Goal: Communication & Community: Answer question/provide support

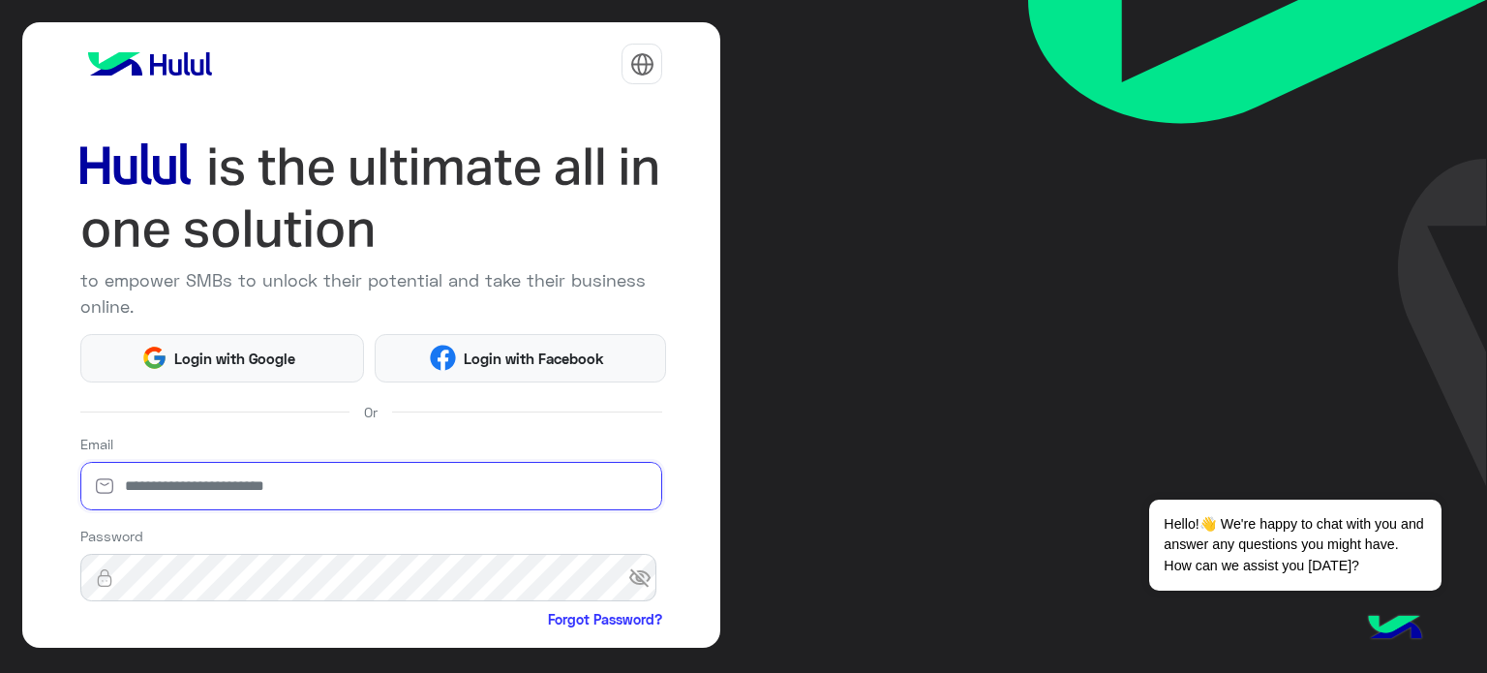
type input "**********"
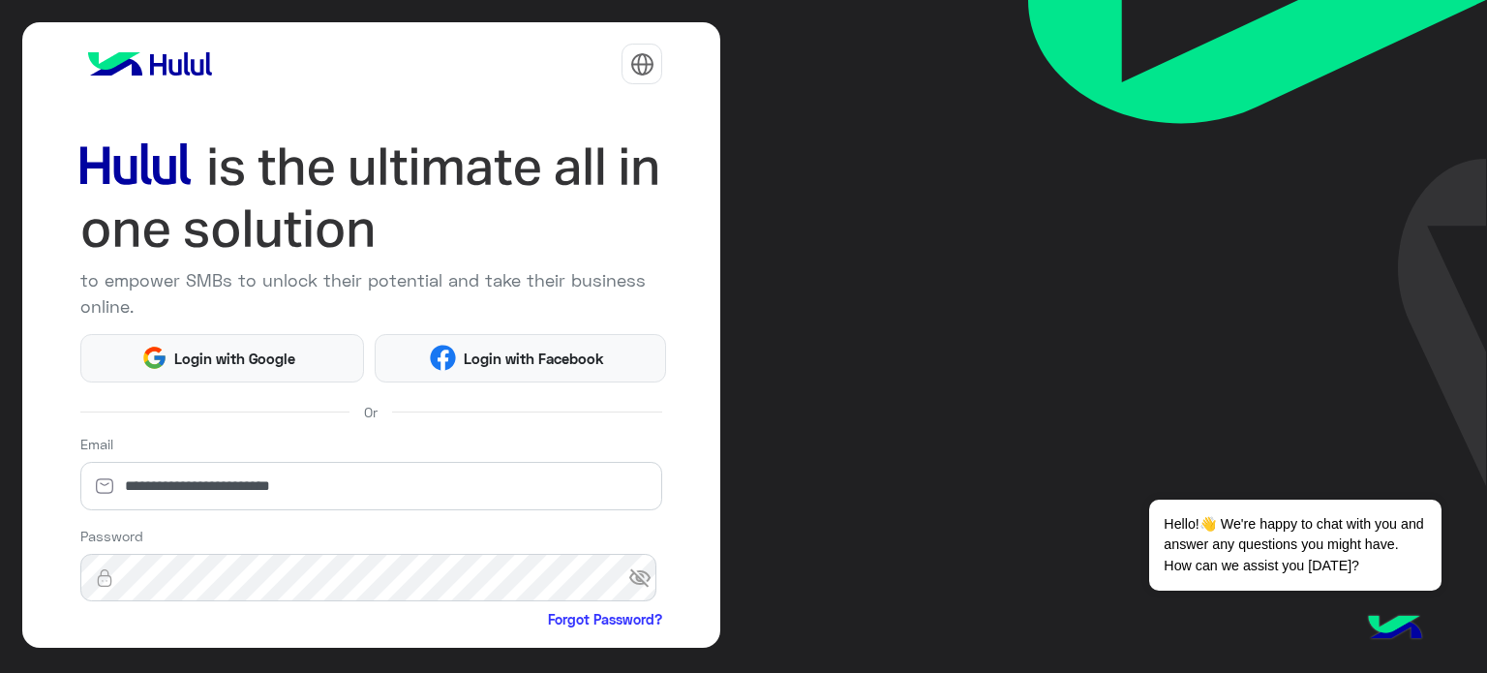
scroll to position [197, 0]
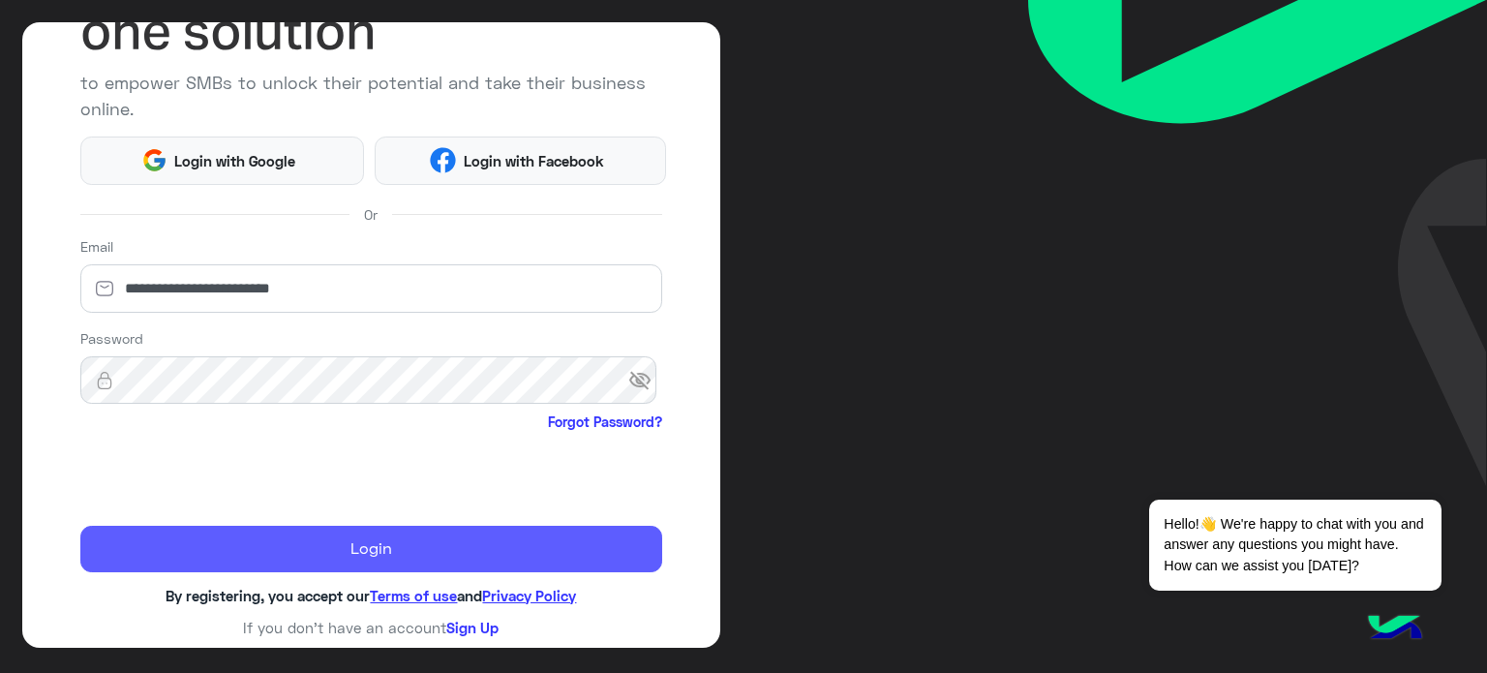
click at [366, 544] on button "Login" at bounding box center [371, 549] width 583 height 46
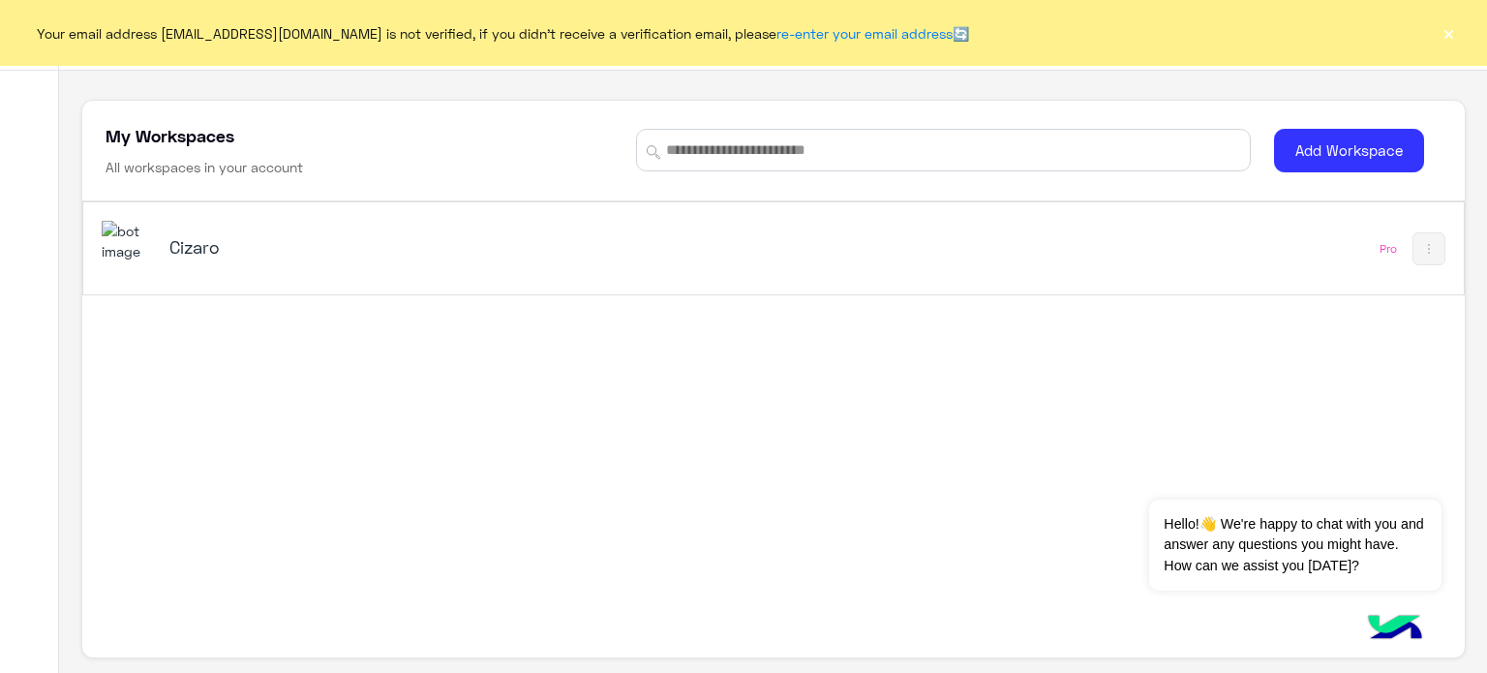
click at [209, 243] on h5 "Cizaro" at bounding box center [411, 246] width 484 height 23
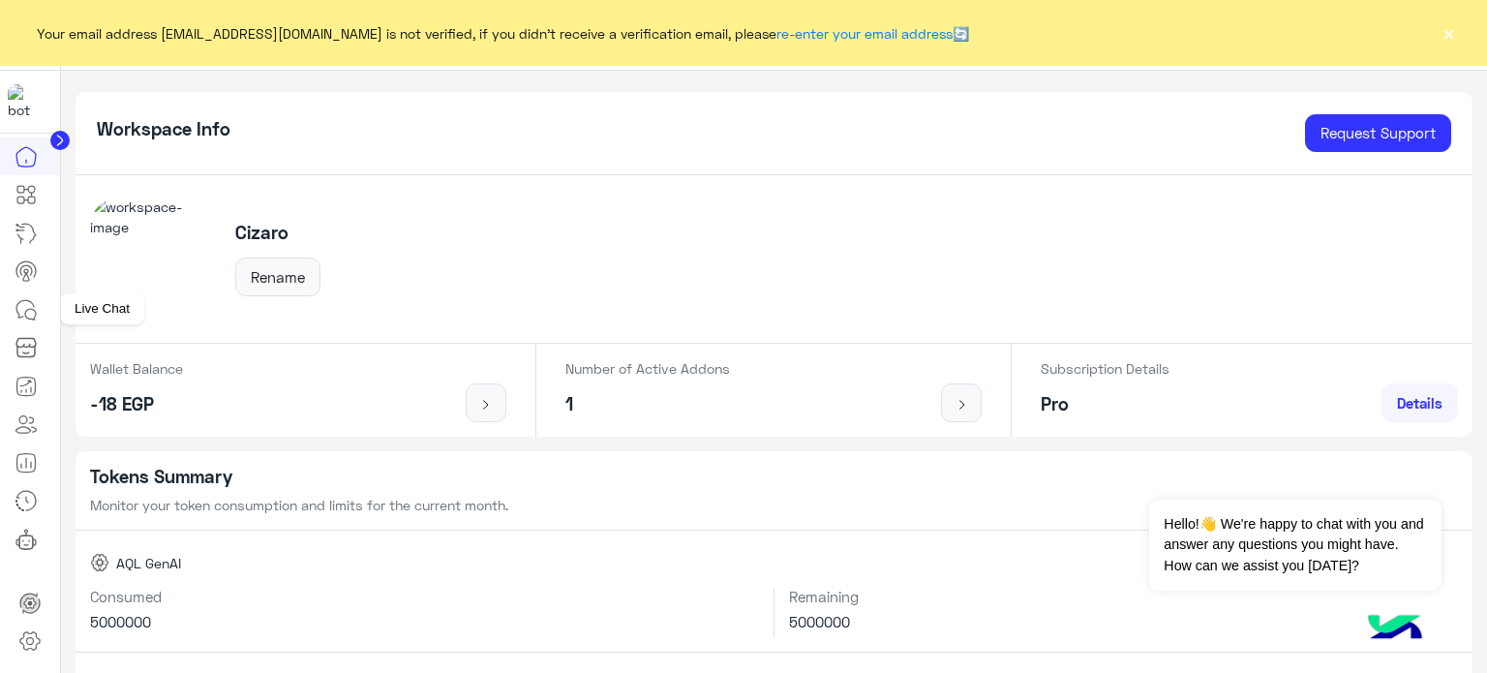
click at [12, 314] on link at bounding box center [26, 309] width 52 height 39
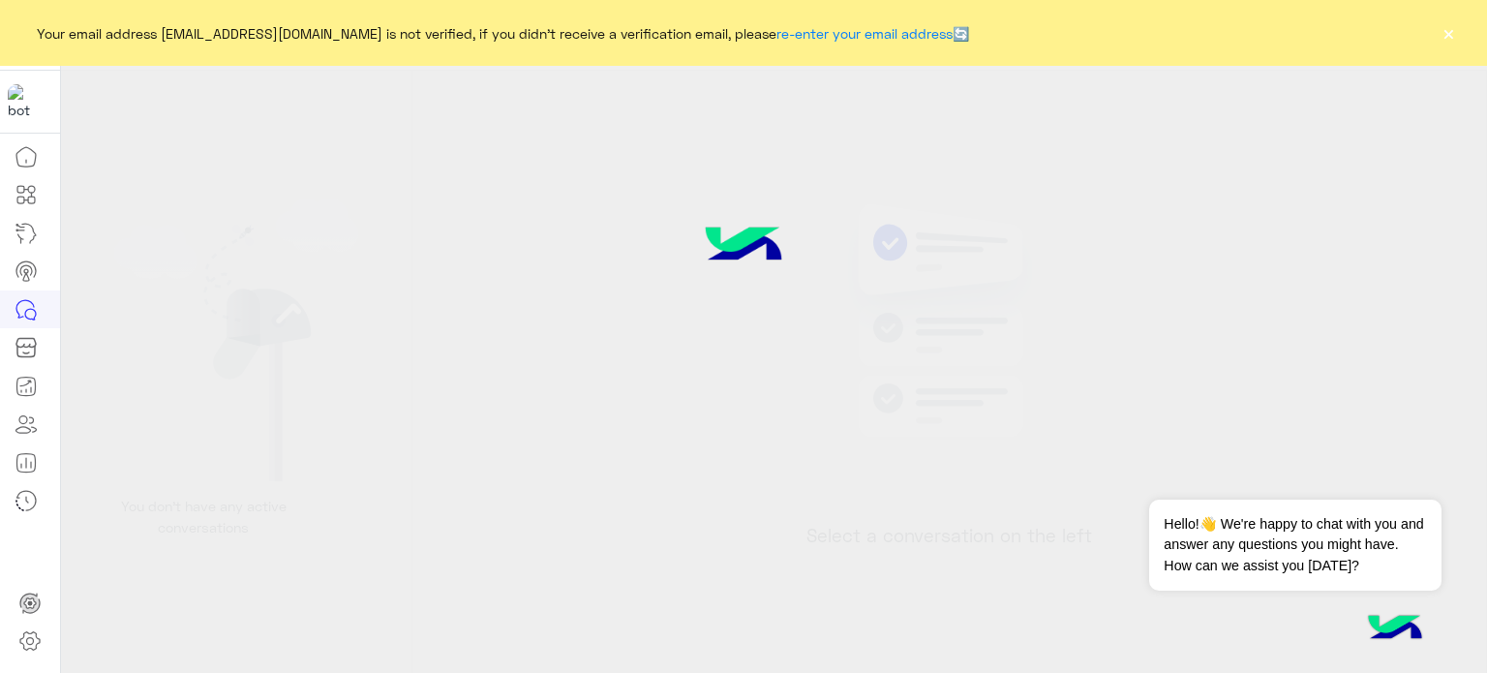
click at [20, 313] on icon at bounding box center [26, 309] width 23 height 23
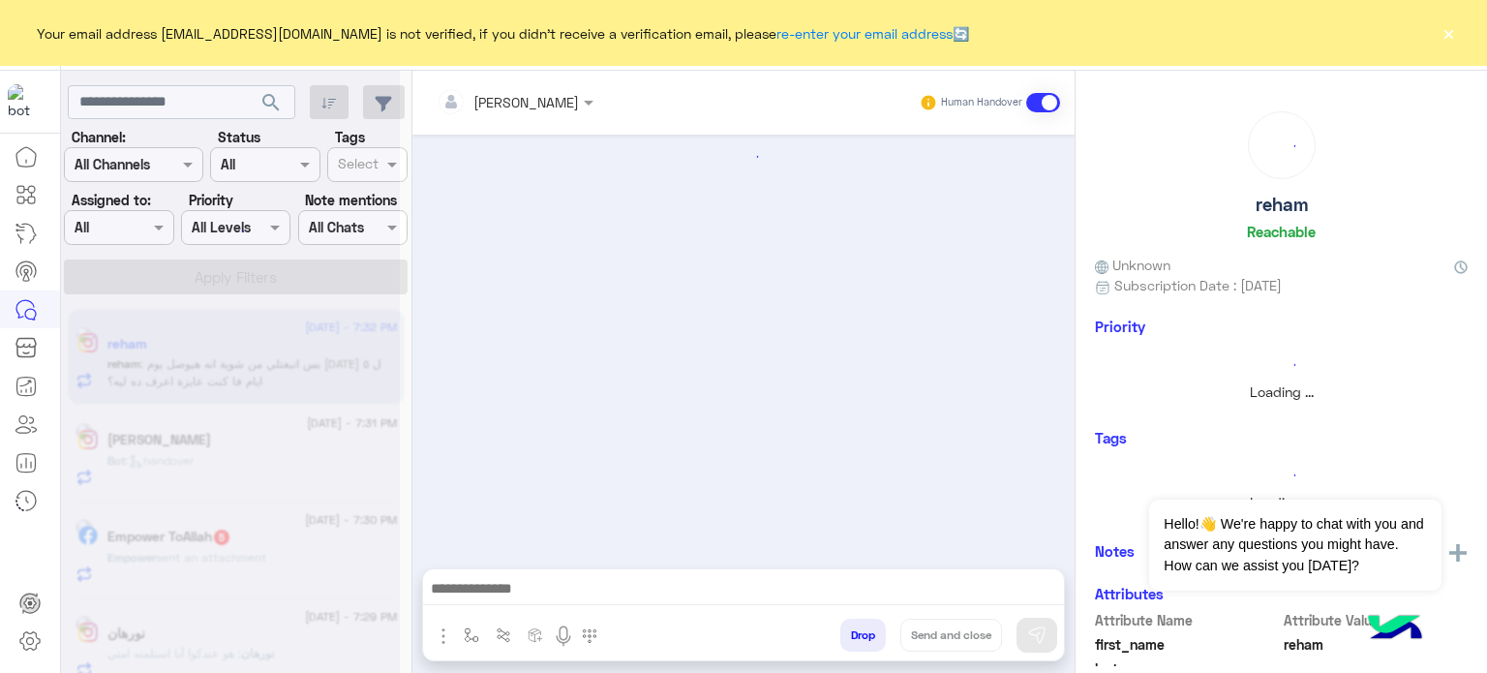
scroll to position [190, 0]
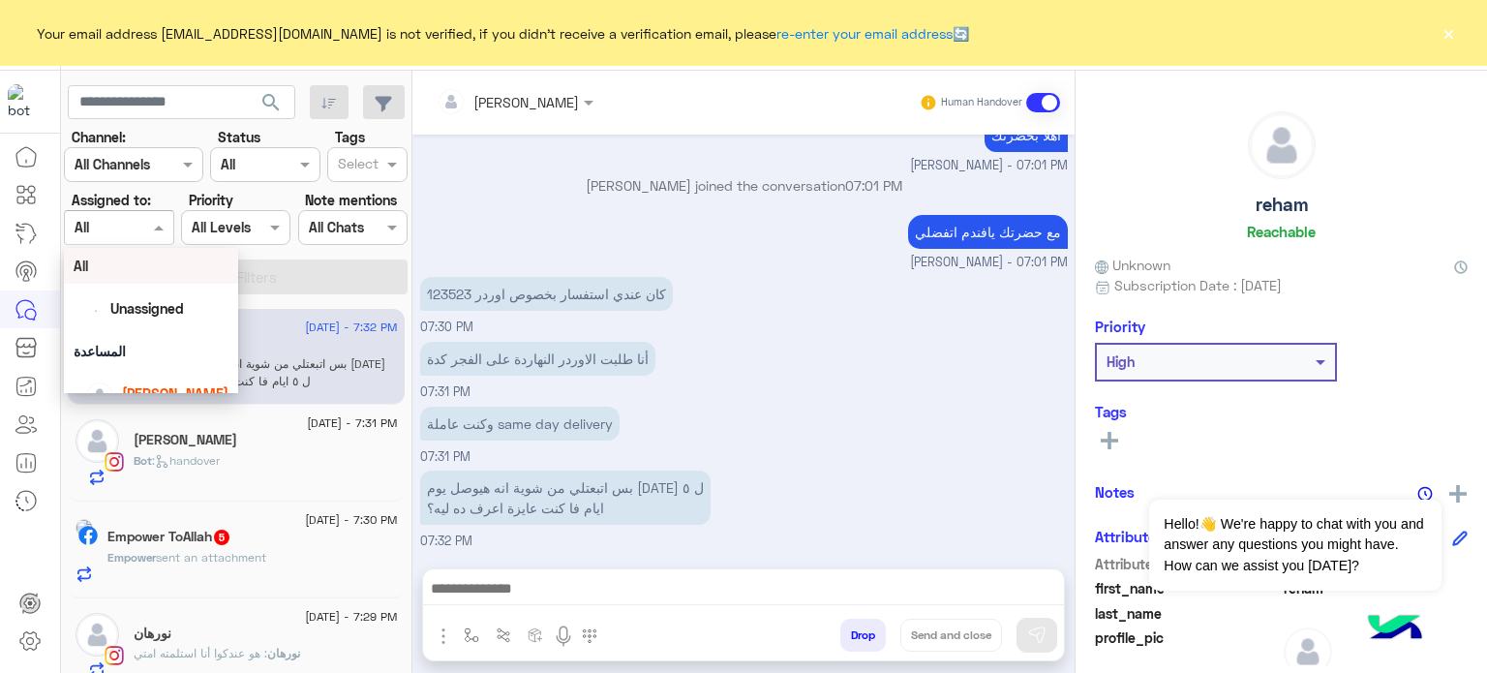
click at [155, 228] on span at bounding box center [161, 227] width 24 height 20
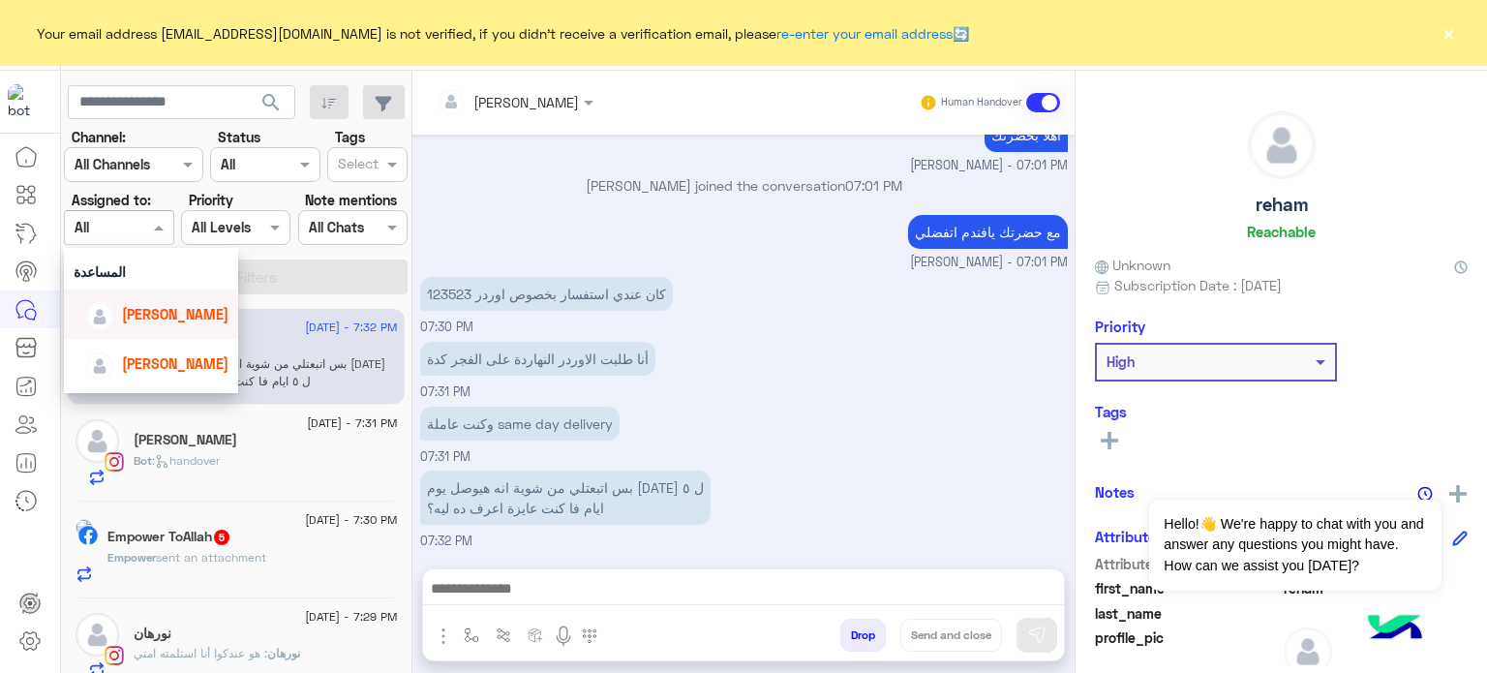
click at [187, 317] on span "[PERSON_NAME]" at bounding box center [175, 314] width 106 height 16
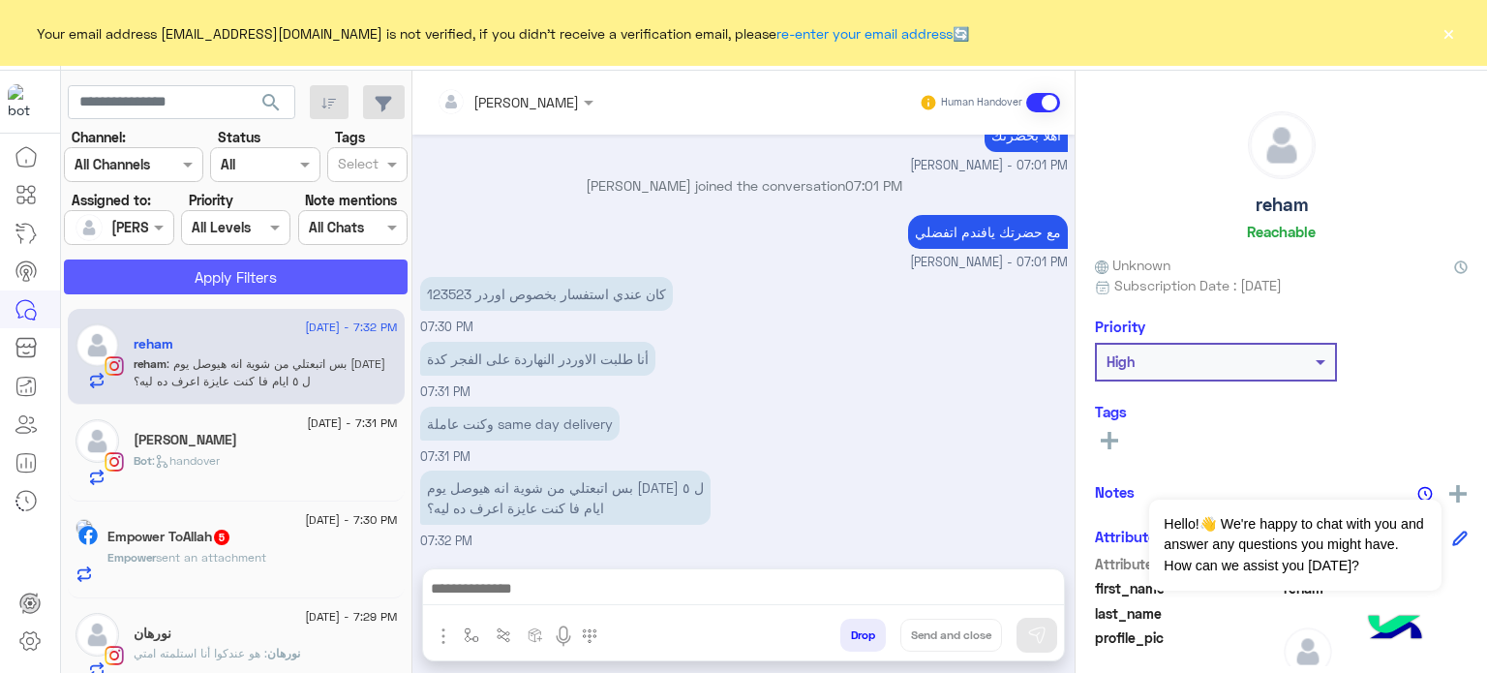
click at [259, 284] on button "Apply Filters" at bounding box center [236, 276] width 344 height 35
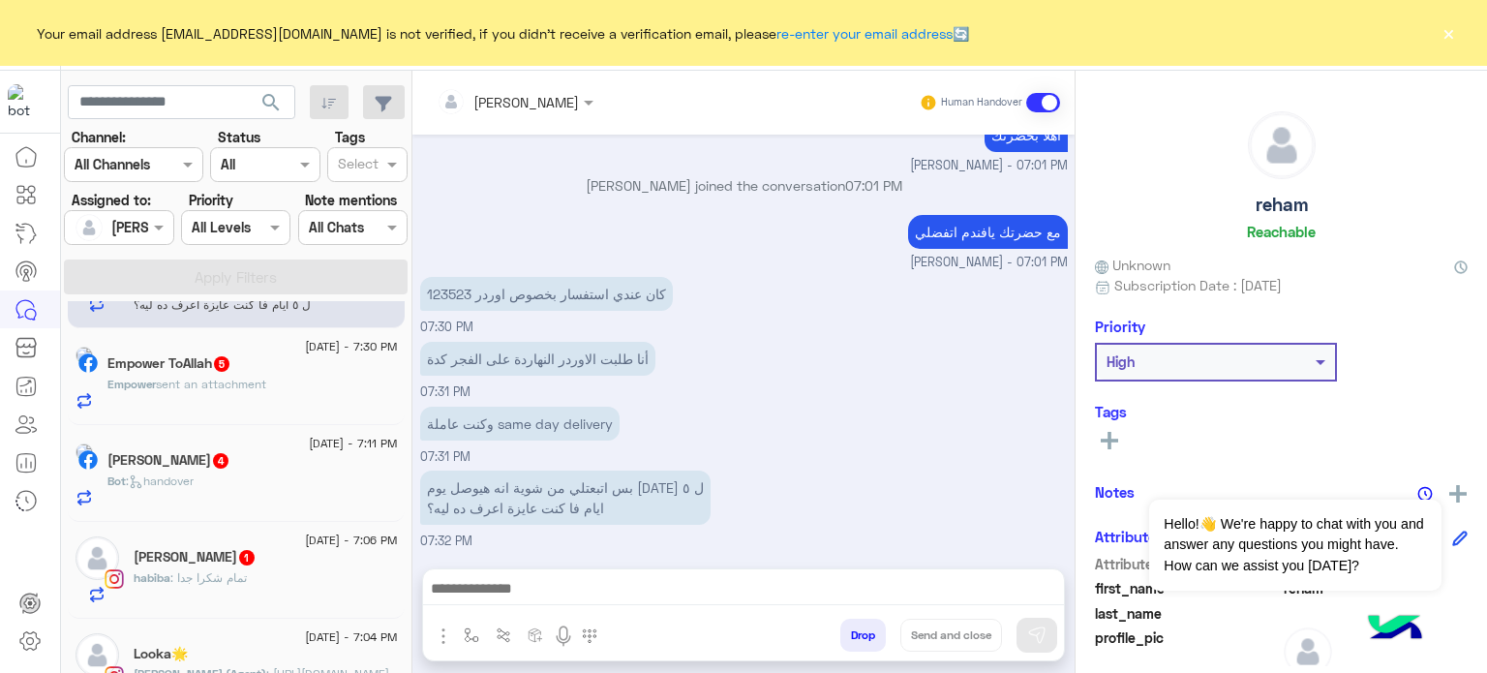
scroll to position [0, 0]
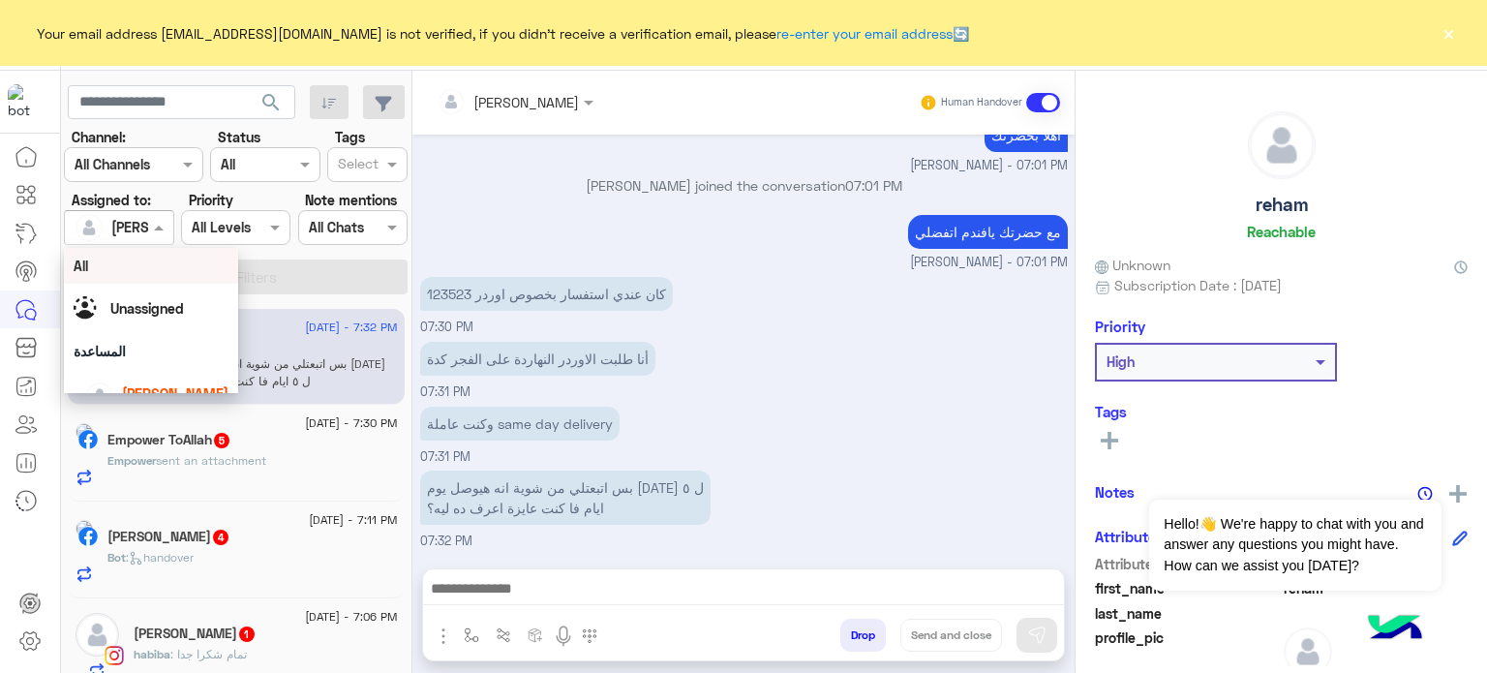
click at [151, 231] on span at bounding box center [161, 227] width 24 height 20
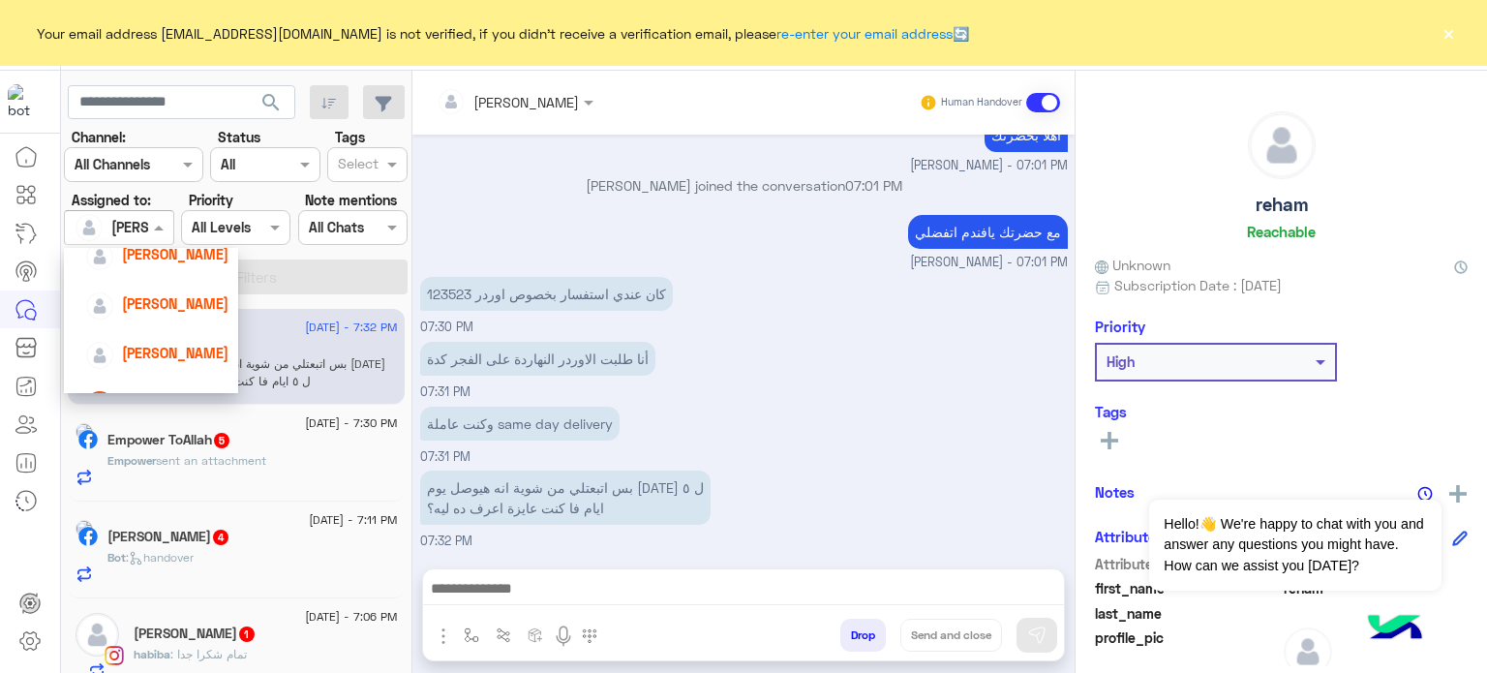
scroll to position [147, 0]
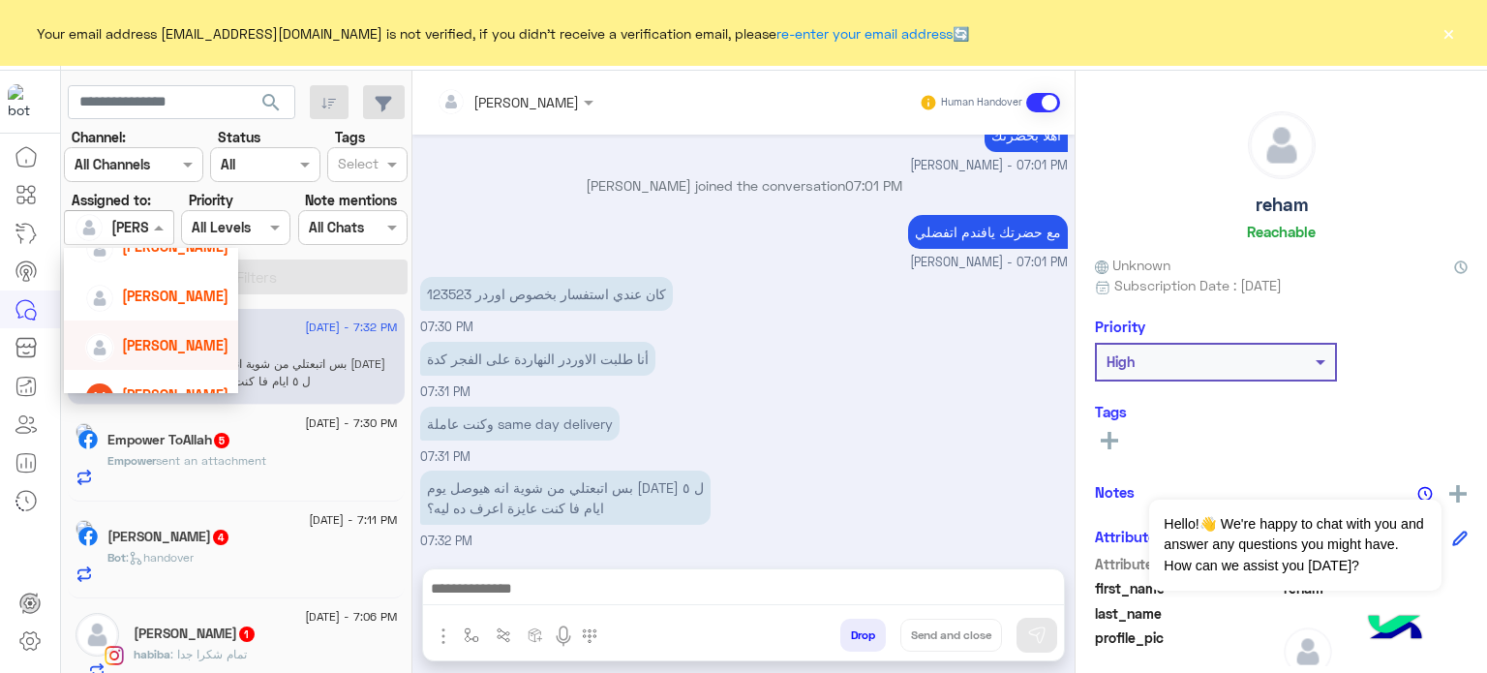
click at [180, 348] on span "[PERSON_NAME]" at bounding box center [175, 345] width 106 height 16
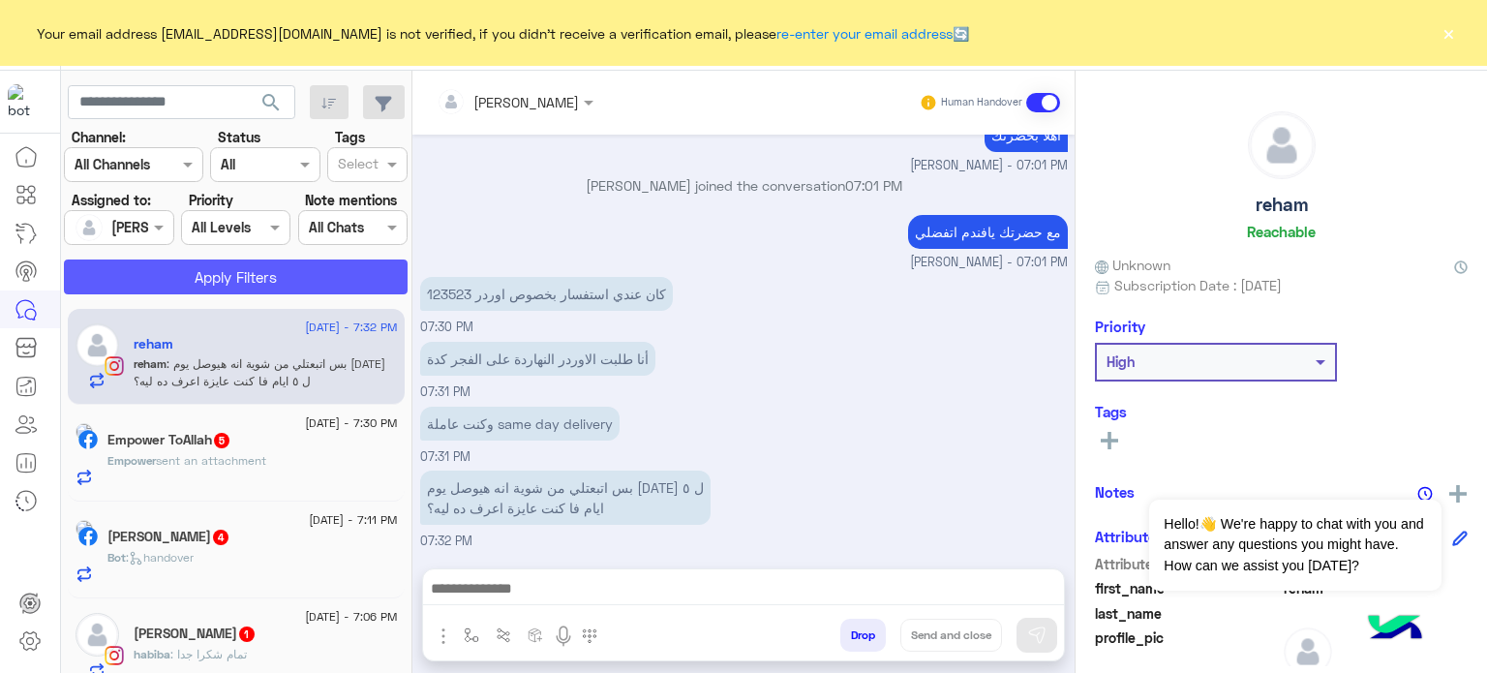
click at [197, 284] on button "Apply Filters" at bounding box center [236, 276] width 344 height 35
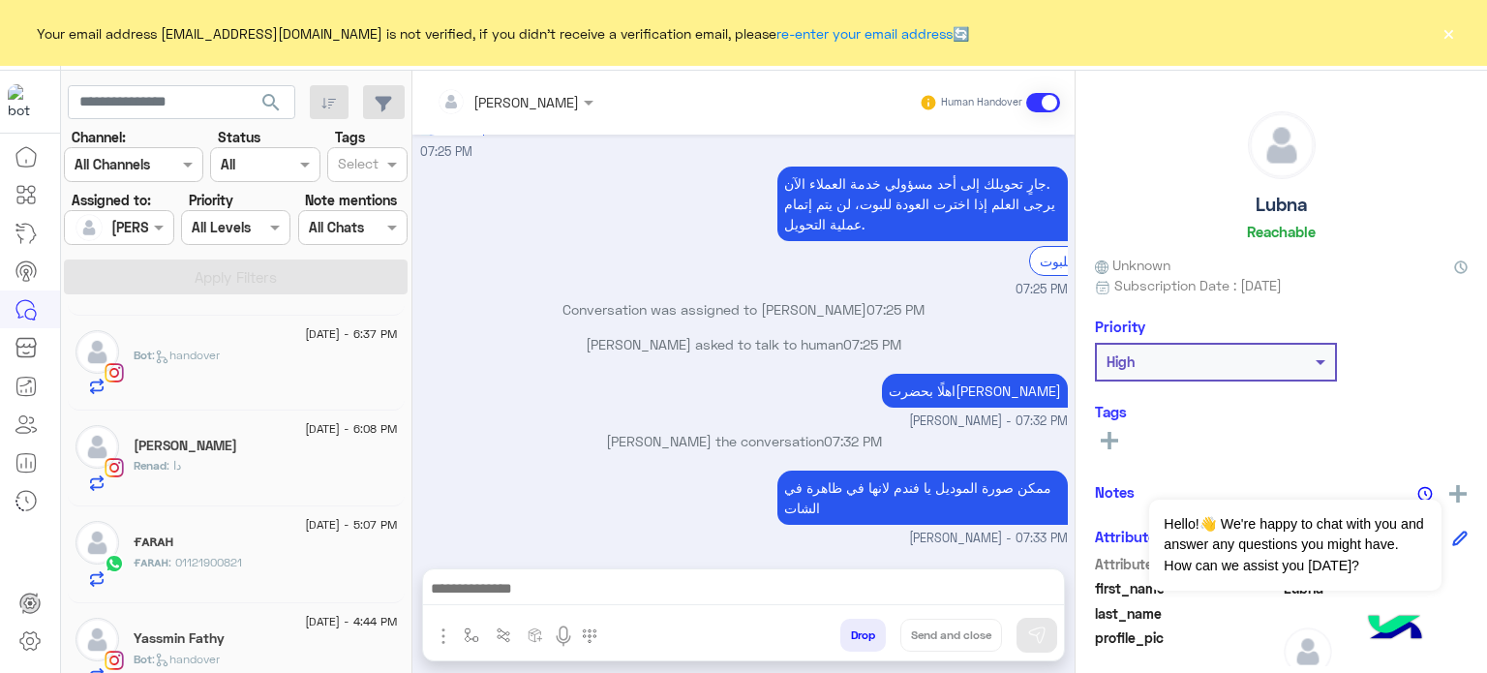
scroll to position [472, 0]
click at [277, 556] on div "ғᴀʀᴀʜ : 01121900821" at bounding box center [266, 573] width 264 height 34
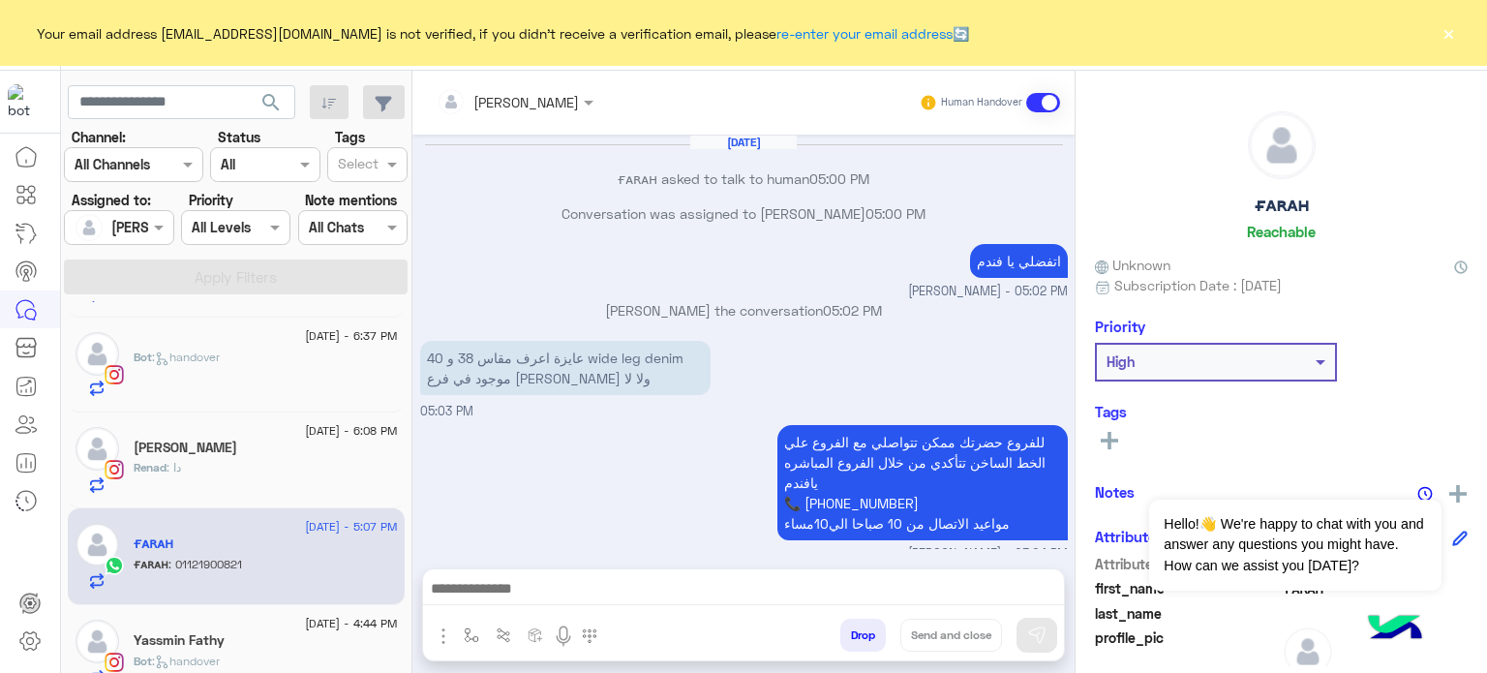
scroll to position [309, 0]
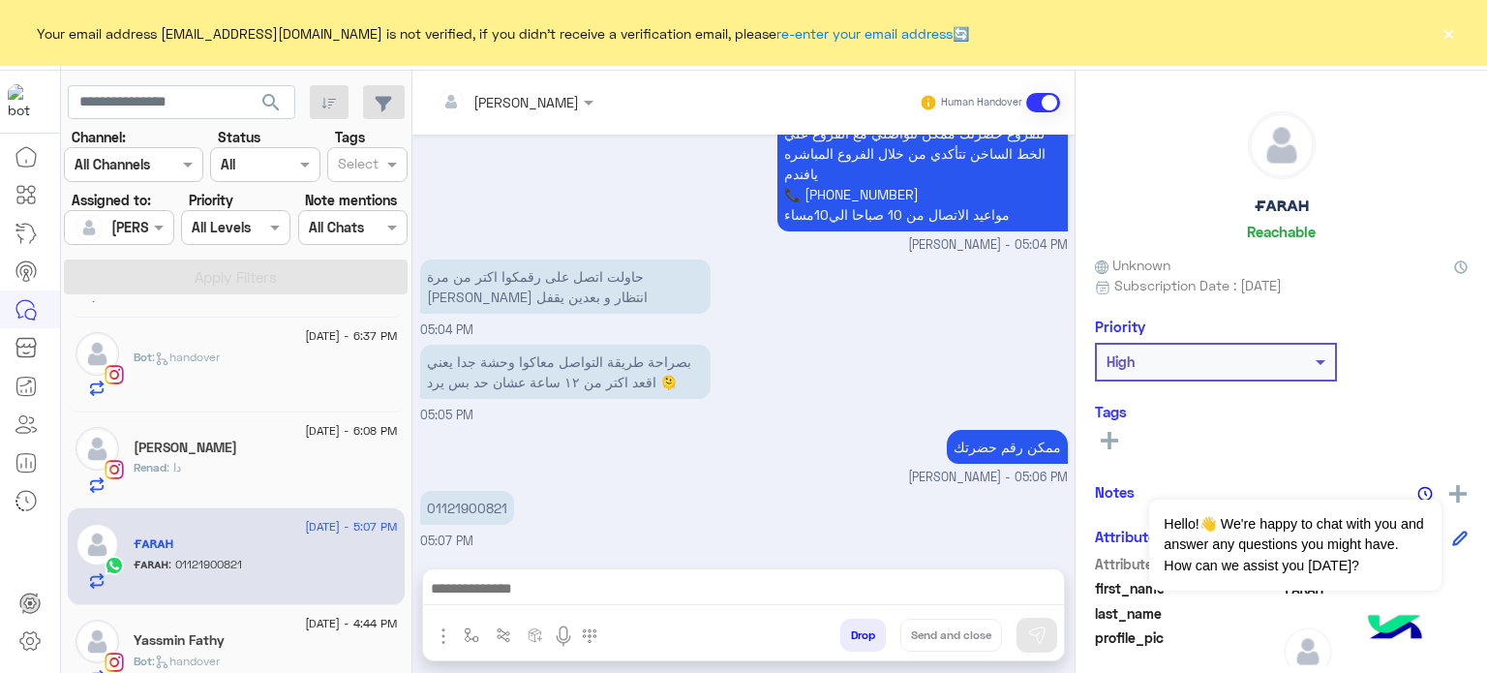
click at [860, 323] on div "حاولت اتصل على رقمكوا اكتر من مرة [PERSON_NAME] انتظار و بعدين يقفل 05:04 PM" at bounding box center [744, 297] width 648 height 85
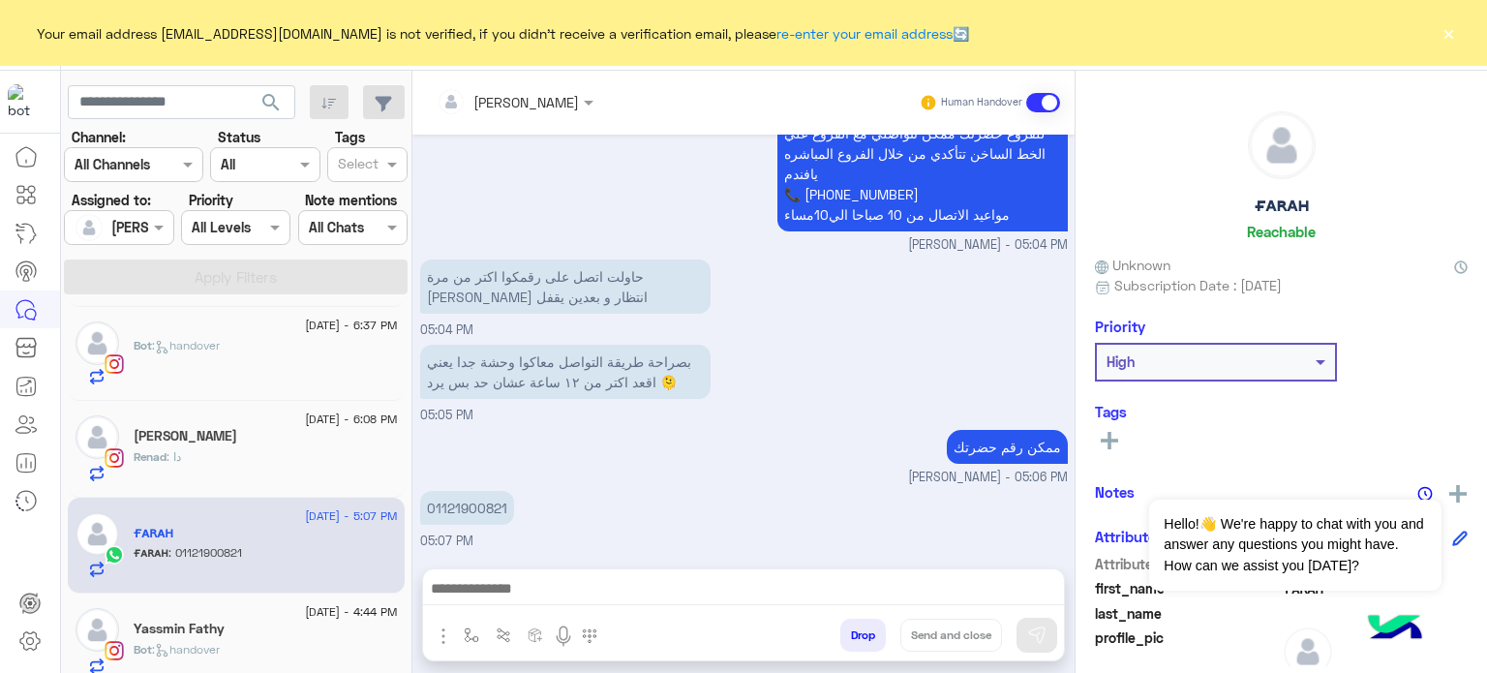
scroll to position [476, 0]
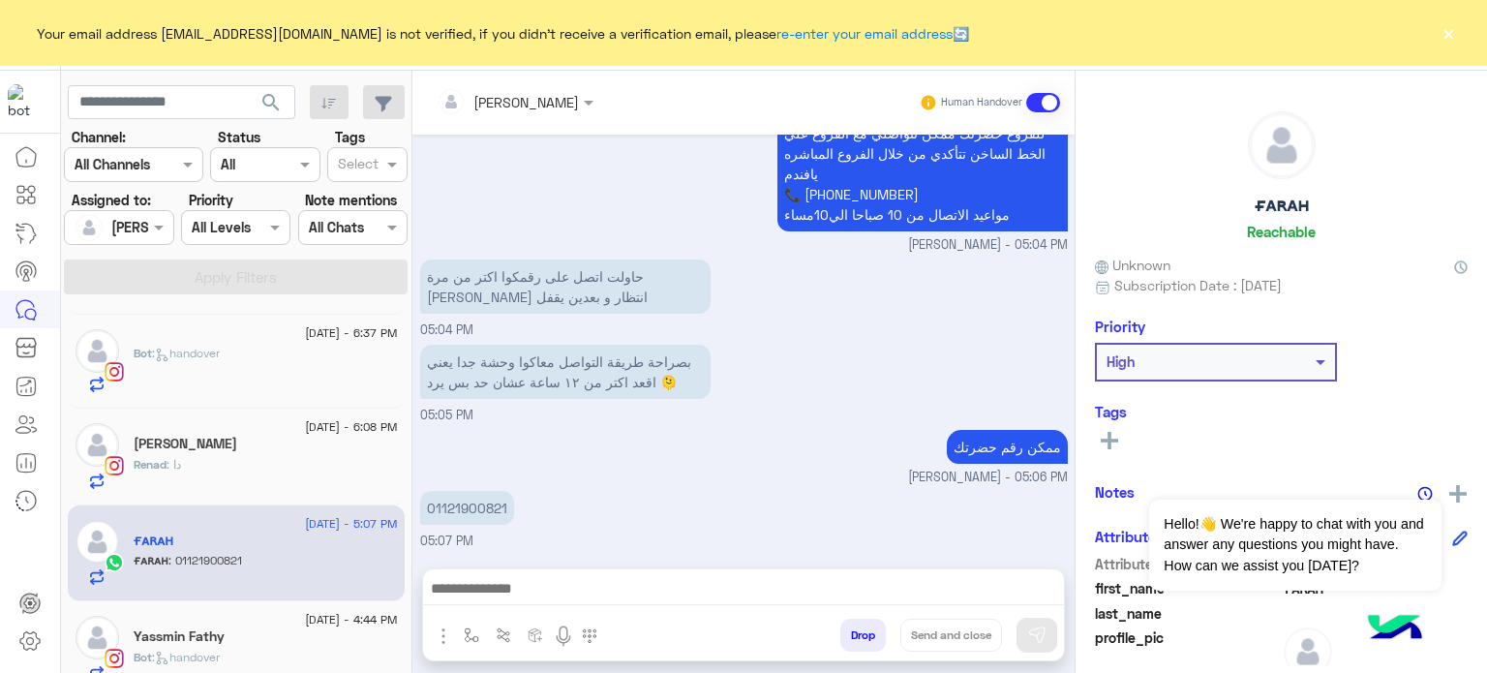
click at [223, 640] on div "Yassmin Fathy" at bounding box center [266, 638] width 264 height 20
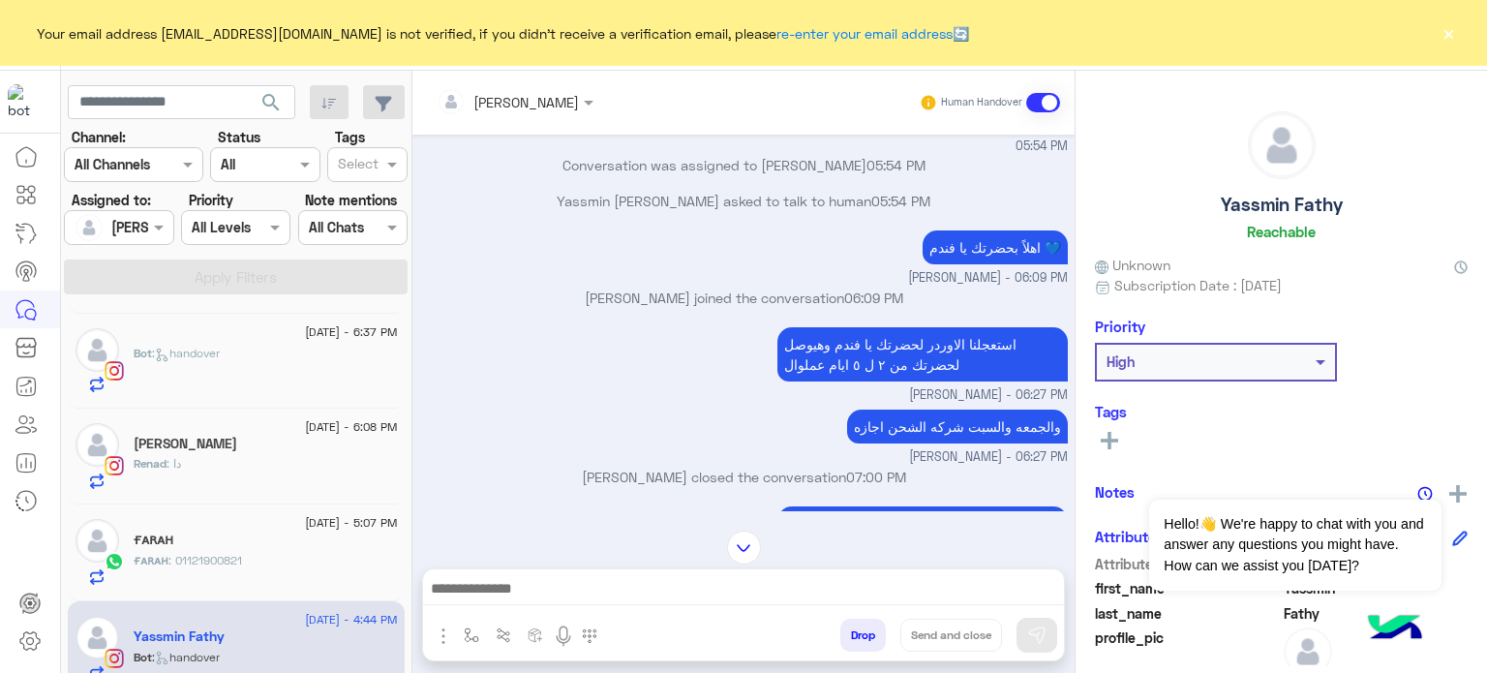
scroll to position [1356, 0]
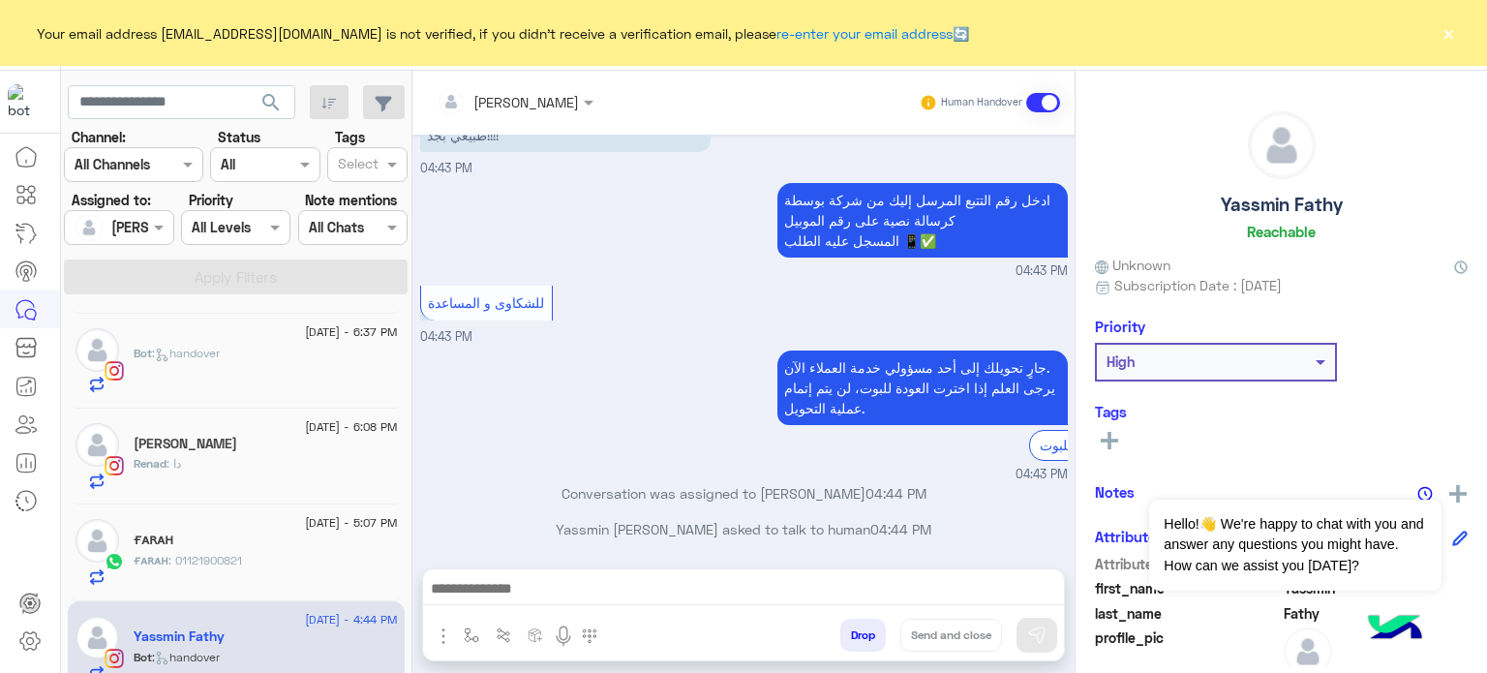
click at [263, 443] on div "[PERSON_NAME]" at bounding box center [266, 446] width 264 height 20
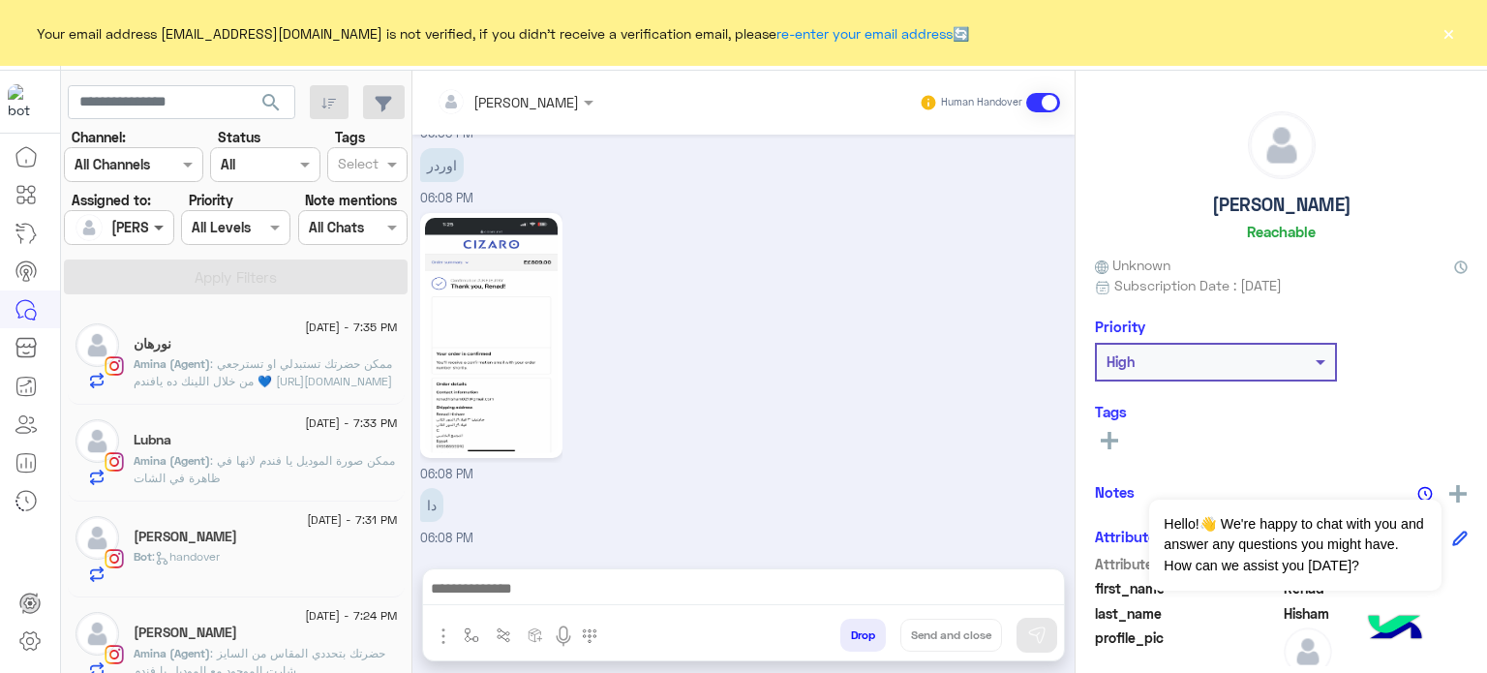
click at [169, 232] on span at bounding box center [161, 227] width 24 height 20
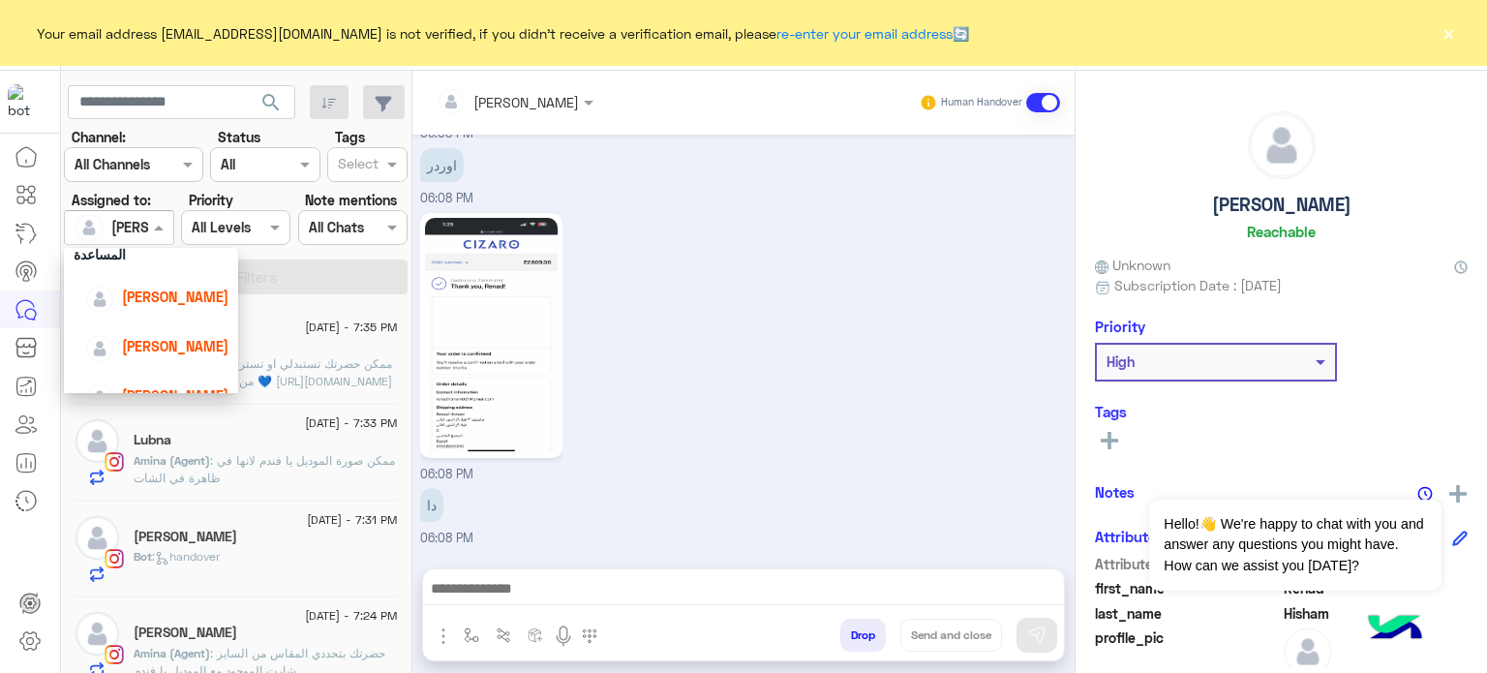
scroll to position [101, 0]
click at [190, 280] on div "[PERSON_NAME]" at bounding box center [156, 293] width 143 height 34
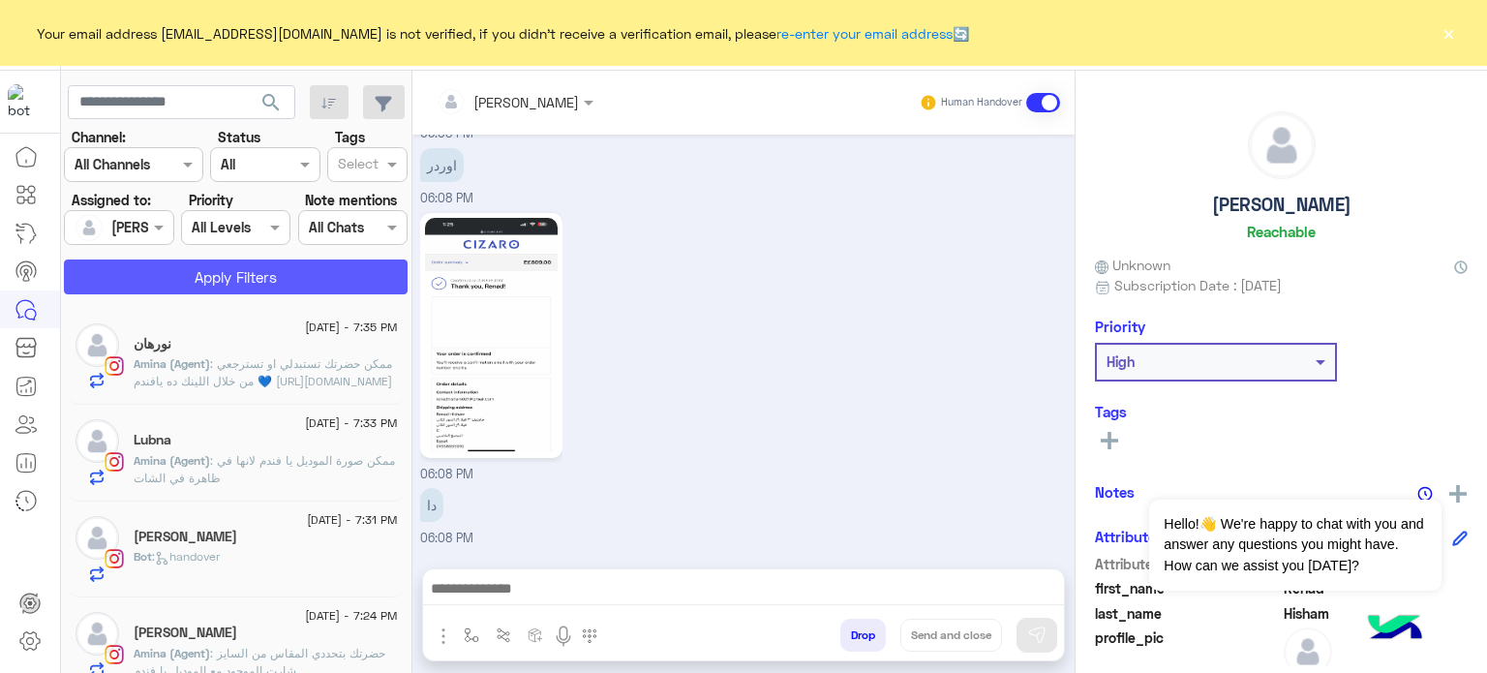
click at [269, 268] on button "Apply Filters" at bounding box center [236, 276] width 344 height 35
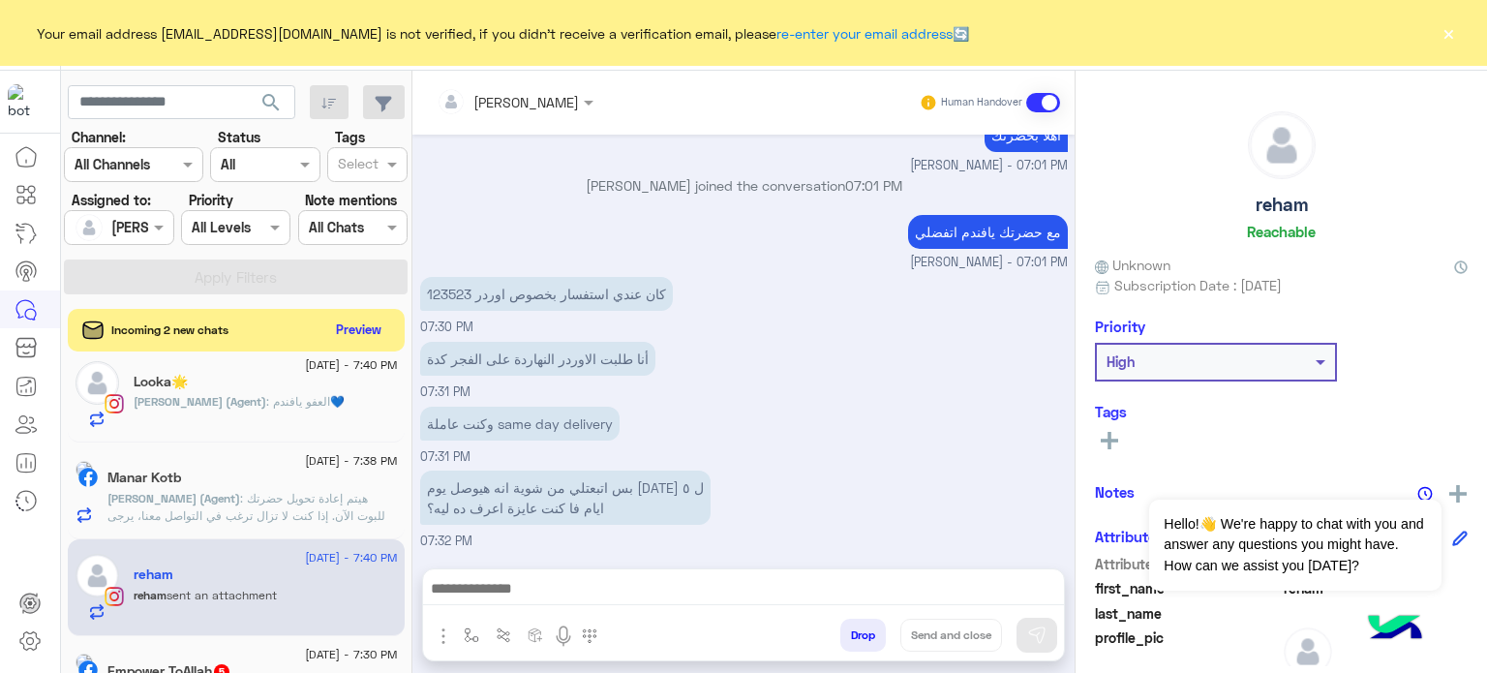
scroll to position [802, 0]
